Goal: Task Accomplishment & Management: Manage account settings

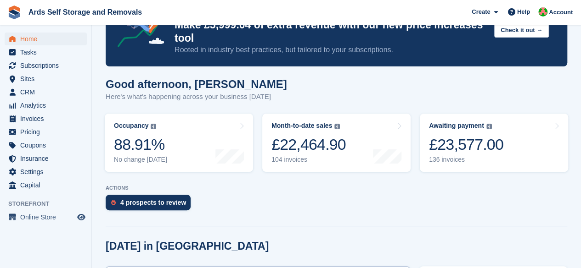
scroll to position [137, 0]
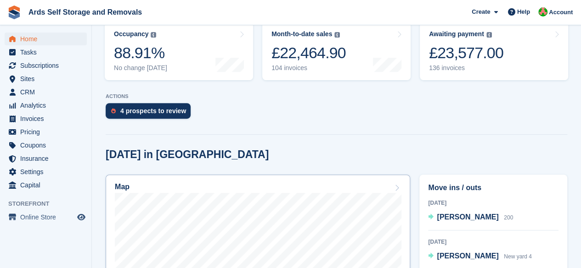
click at [388, 193] on div "Map" at bounding box center [258, 188] width 286 height 10
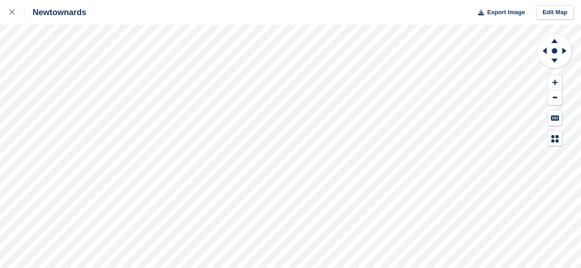
click at [463, 22] on div "Newtownards Export Image Edit Map" at bounding box center [290, 134] width 581 height 268
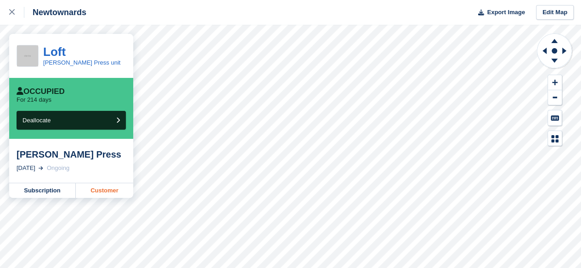
click at [104, 189] on link "Customer" at bounding box center [104, 191] width 57 height 15
click at [4, 13] on link at bounding box center [12, 12] width 24 height 25
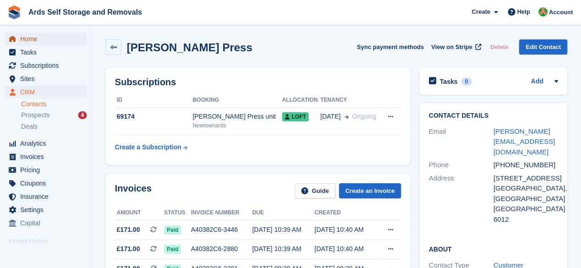
click at [35, 38] on span "Home" at bounding box center [47, 39] width 55 height 13
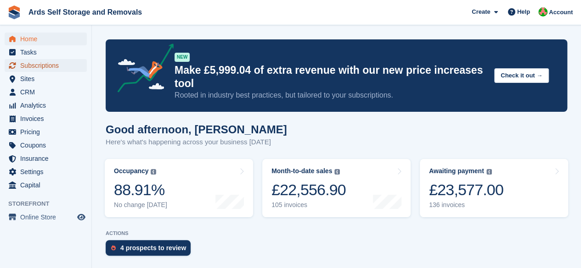
click at [36, 70] on span "Subscriptions" at bounding box center [47, 65] width 55 height 13
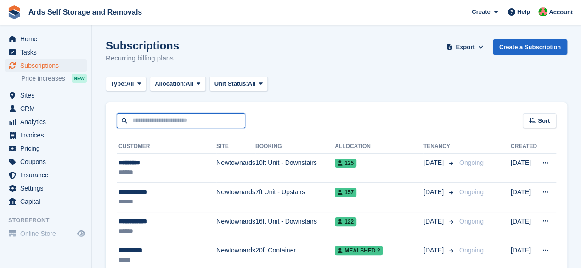
click at [204, 120] on input "text" at bounding box center [181, 120] width 129 height 15
type input "******"
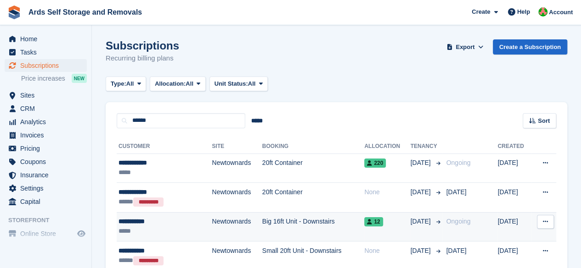
scroll to position [92, 0]
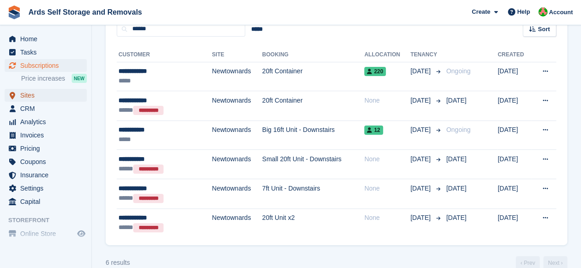
click at [29, 98] on span "Sites" at bounding box center [47, 95] width 55 height 13
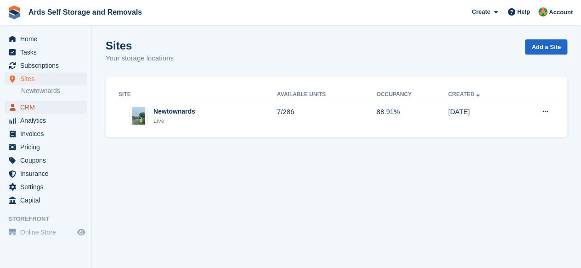
click at [30, 107] on span "CRM" at bounding box center [47, 107] width 55 height 13
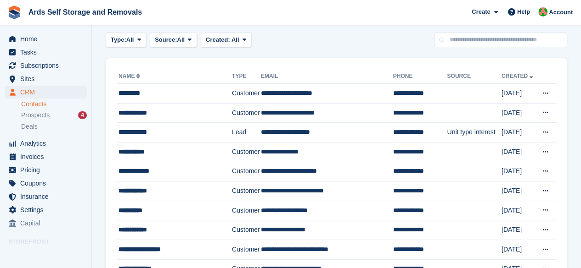
scroll to position [20, 0]
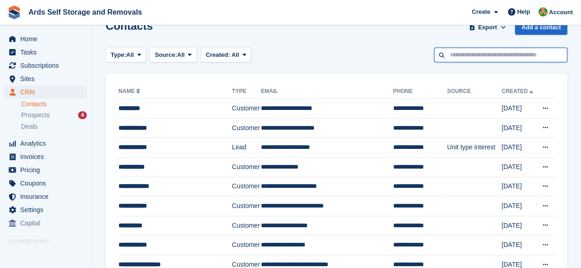
click at [506, 54] on input "text" at bounding box center [500, 55] width 133 height 15
type input "******"
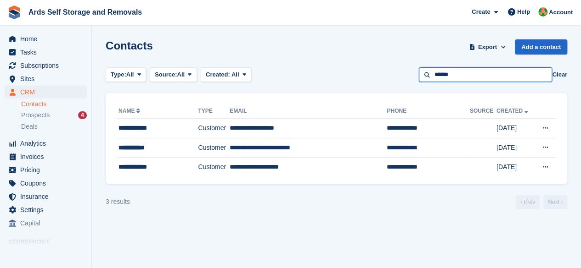
drag, startPoint x: 489, startPoint y: 71, endPoint x: 339, endPoint y: 64, distance: 150.7
click at [339, 64] on section "Contacts Export Export Contacts Export a CSV of all Contacts which match the cu…" at bounding box center [336, 134] width 489 height 268
type input "******"
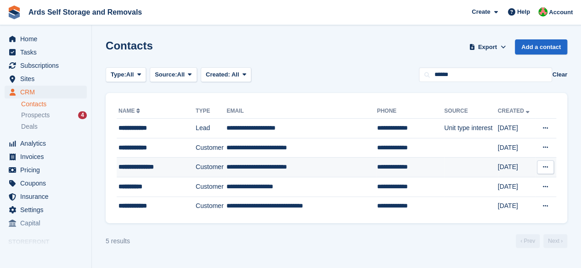
click at [383, 164] on td "**********" at bounding box center [409, 168] width 67 height 20
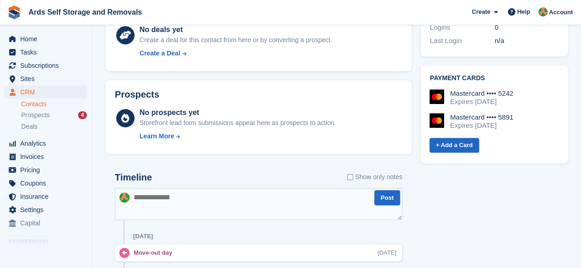
scroll to position [505, 0]
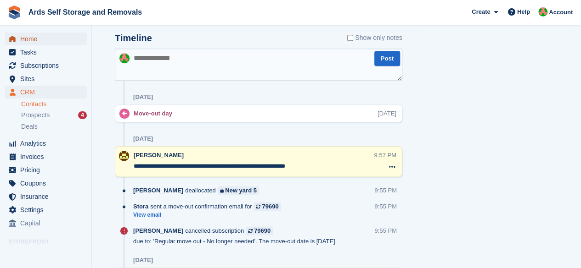
click at [9, 34] on span "menu" at bounding box center [12, 39] width 11 height 11
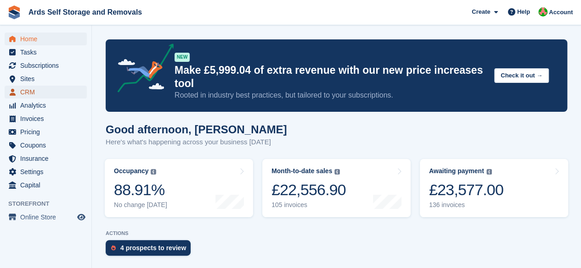
click at [31, 96] on span "CRM" at bounding box center [47, 92] width 55 height 13
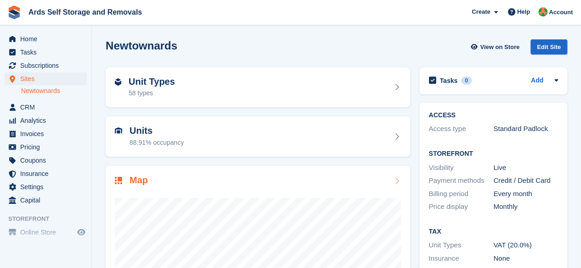
click at [43, 64] on span "Subscriptions" at bounding box center [47, 65] width 55 height 13
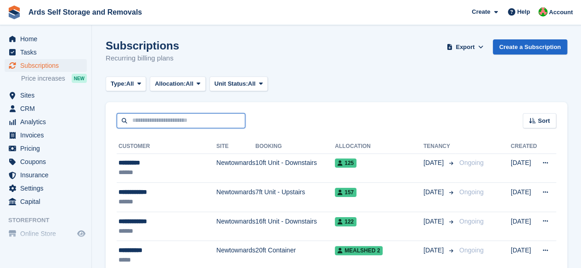
click at [172, 120] on input "text" at bounding box center [181, 120] width 129 height 15
type input "****"
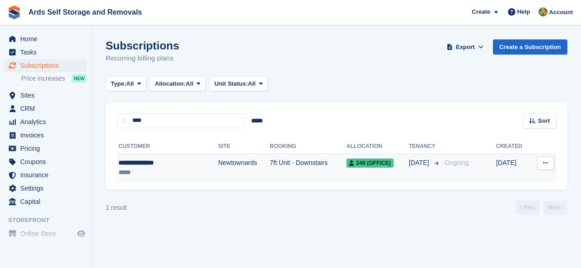
click at [269, 174] on td "7ft Unit - Downstairs" at bounding box center [307, 168] width 77 height 29
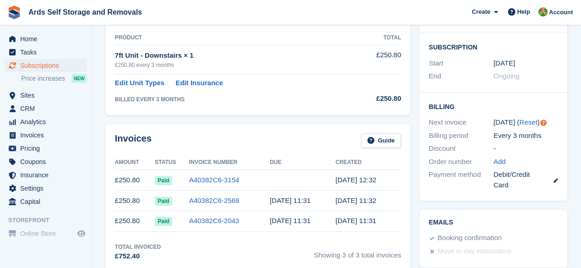
scroll to position [184, 0]
